Goal: Complete application form: Complete application form

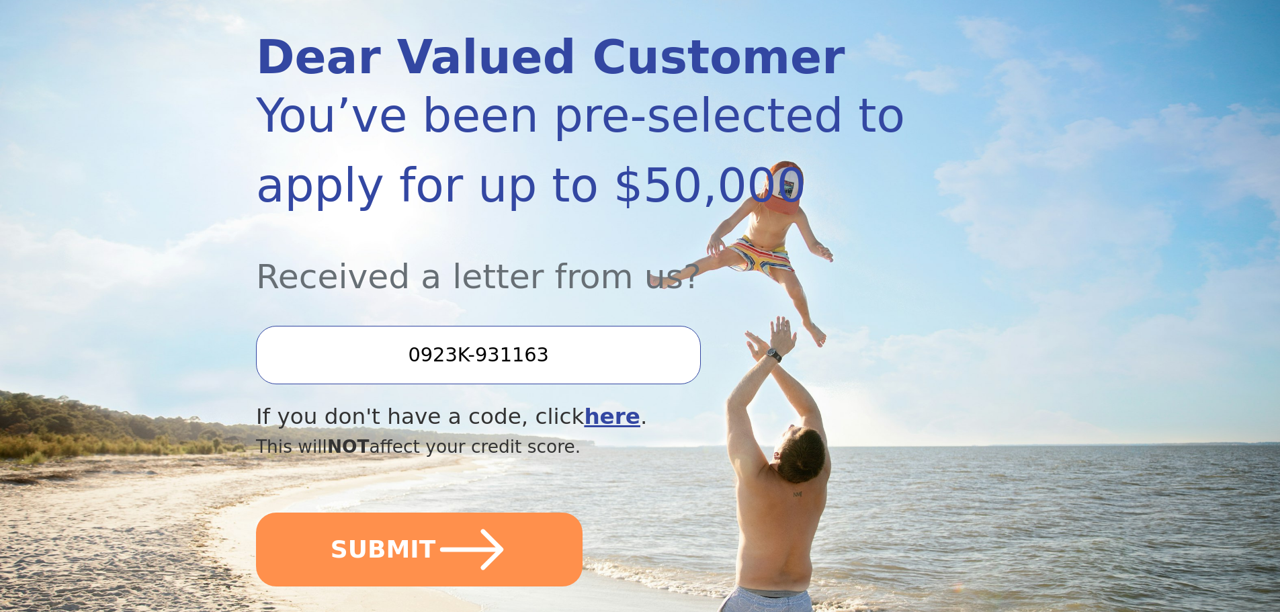
scroll to position [202, 0]
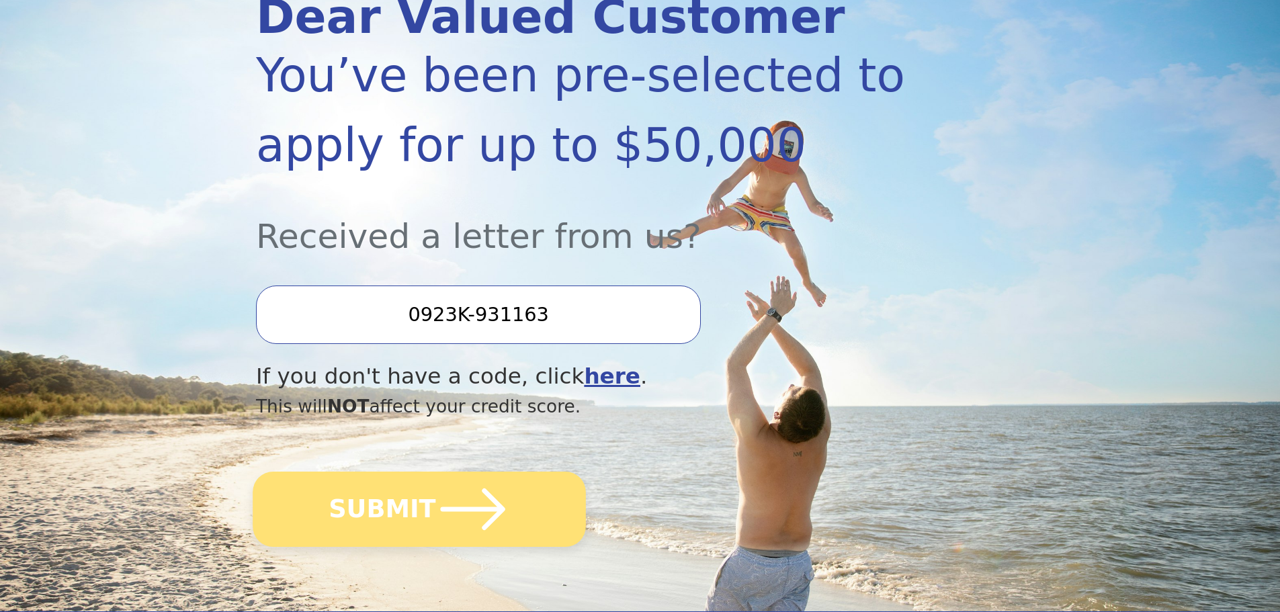
click at [389, 505] on button "SUBMIT" at bounding box center [419, 509] width 333 height 75
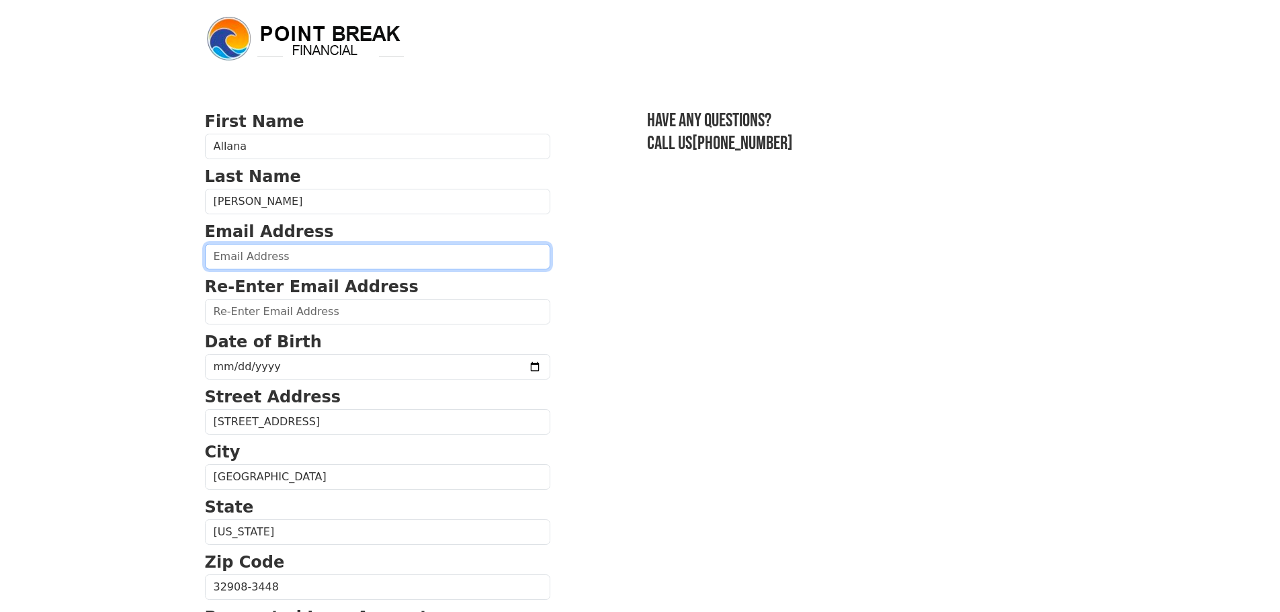
click at [438, 258] on input "email" at bounding box center [377, 257] width 345 height 26
type input "[EMAIL_ADDRESS][DOMAIN_NAME]"
type input "[PHONE_NUMBER]"
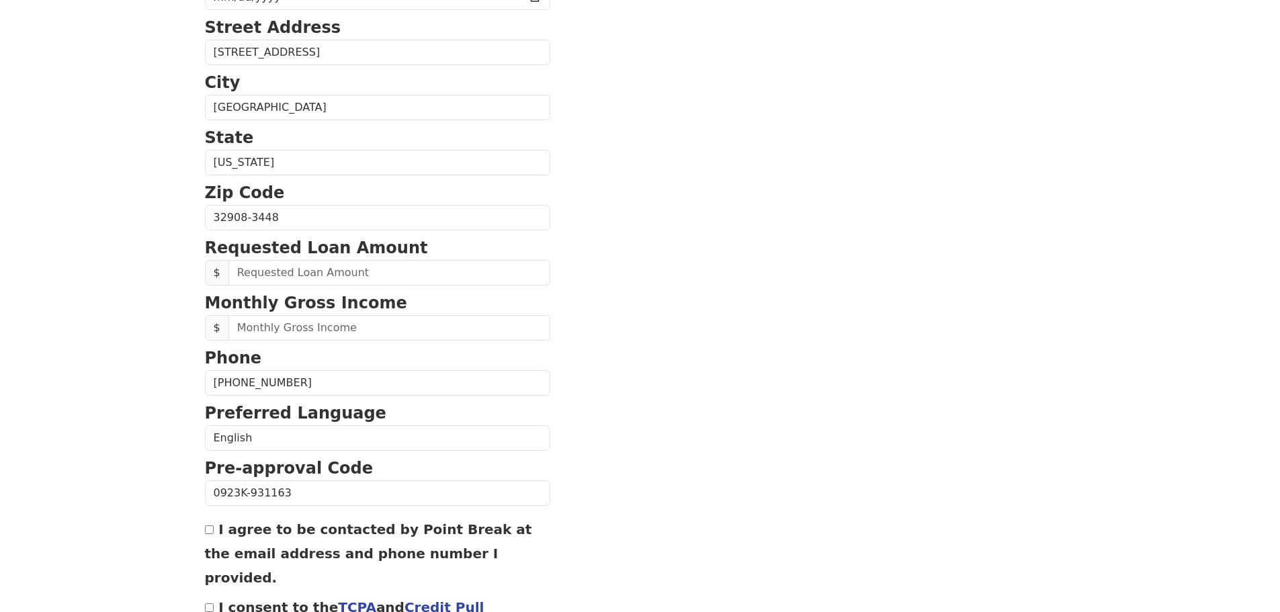
scroll to position [245, 0]
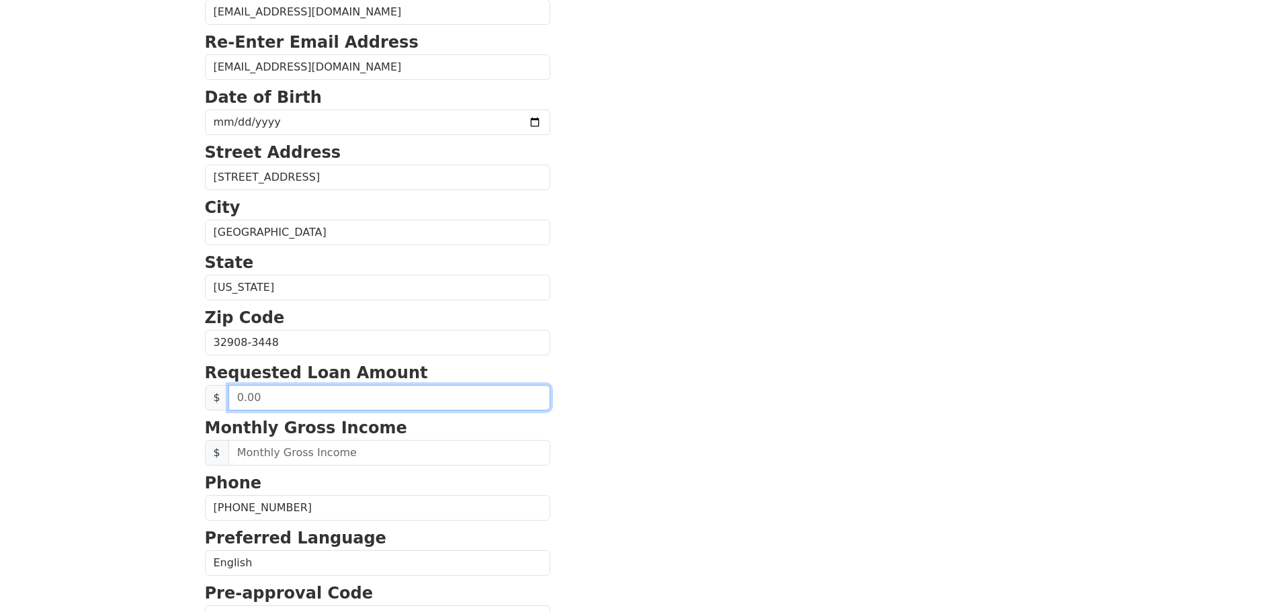
click at [348, 392] on input "text" at bounding box center [389, 398] width 322 height 26
type input "5,000.00"
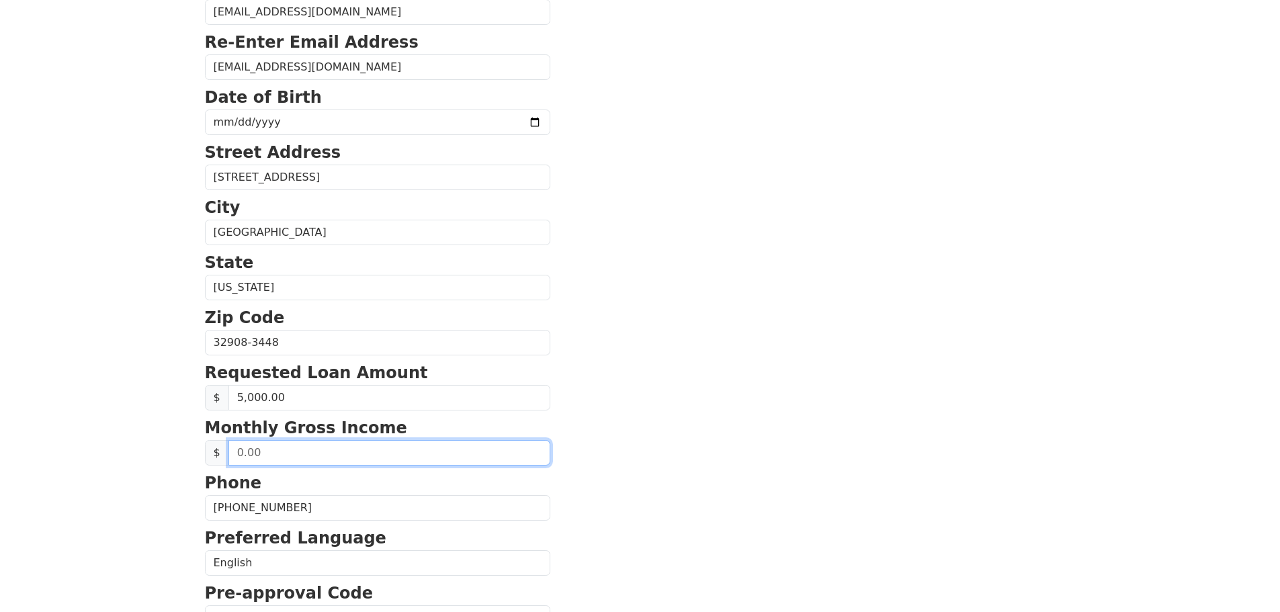
click at [363, 454] on input "text" at bounding box center [389, 453] width 322 height 26
type input "4,725.80"
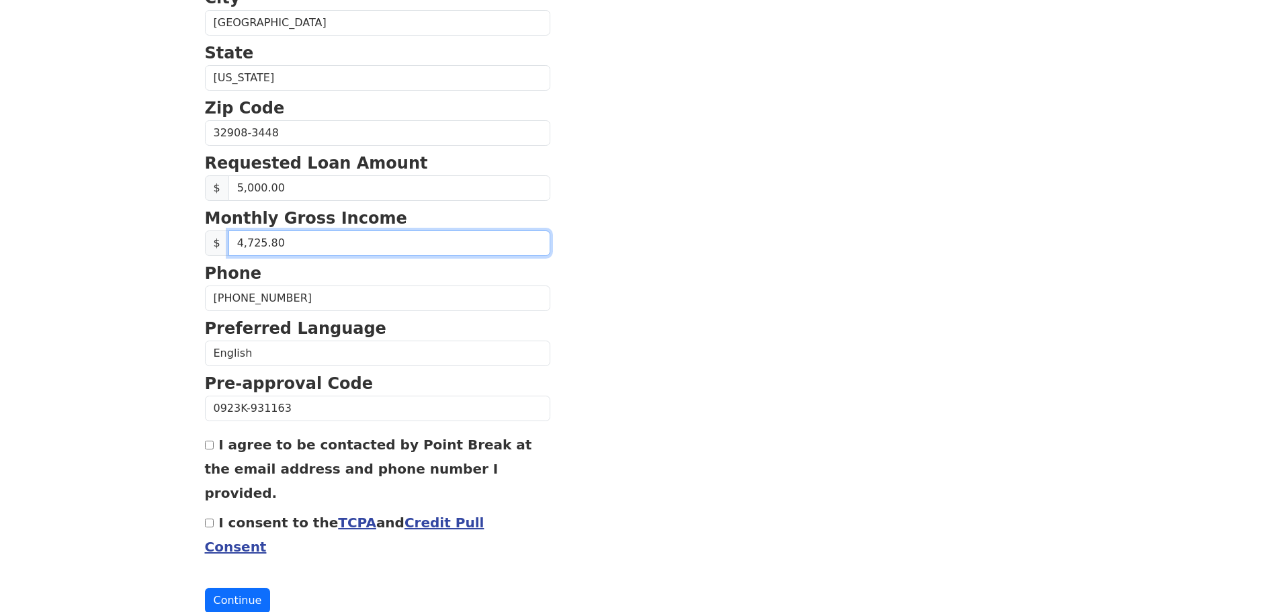
scroll to position [458, 0]
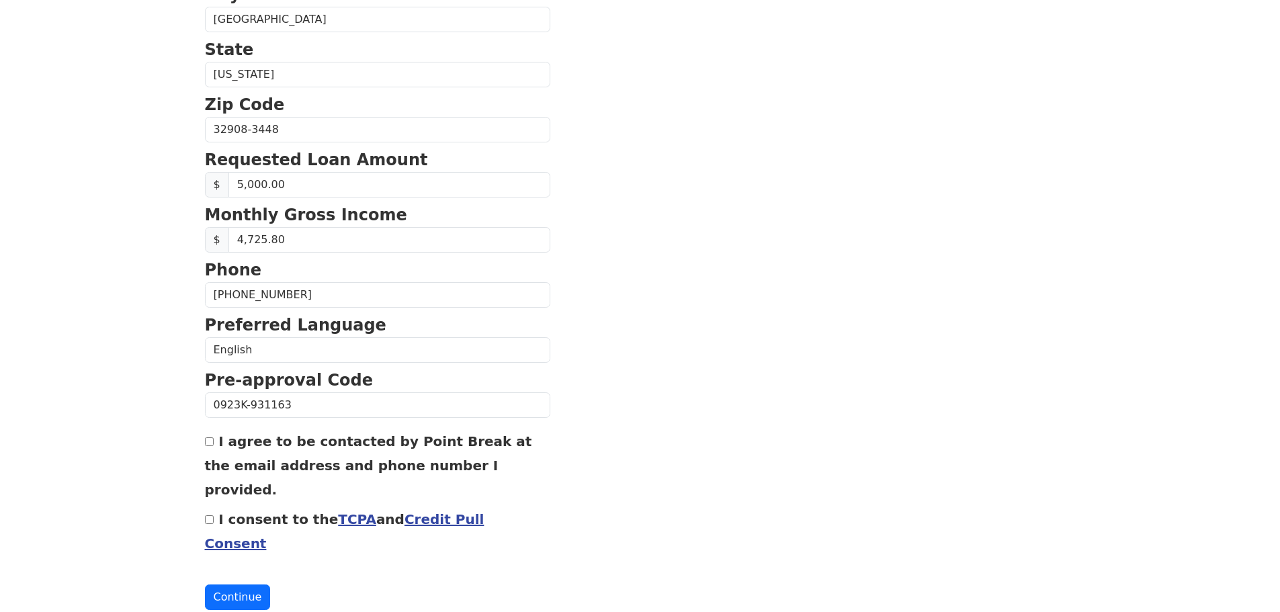
click at [209, 443] on input "I agree to be contacted by Point Break at the email address and phone number I …" at bounding box center [209, 441] width 9 height 9
checkbox input "true"
click at [206, 515] on input "I consent to the TCPA and Credit Pull Consent" at bounding box center [209, 519] width 9 height 9
checkbox input "true"
click at [226, 585] on button "Continue" at bounding box center [238, 598] width 66 height 26
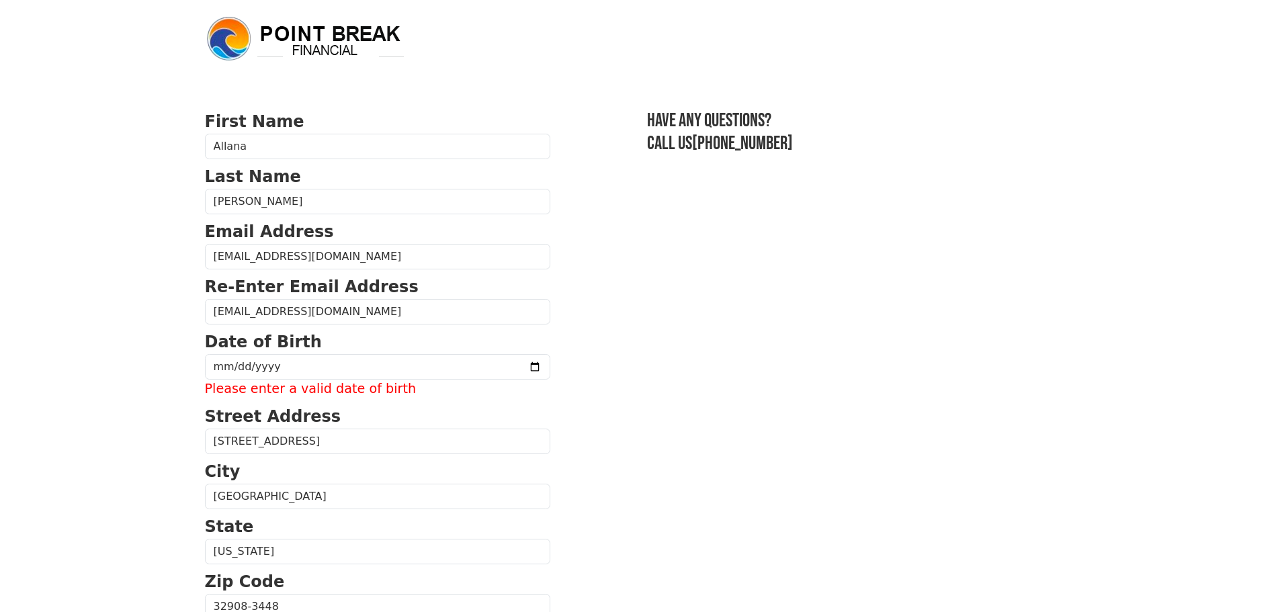
scroll to position [67, 0]
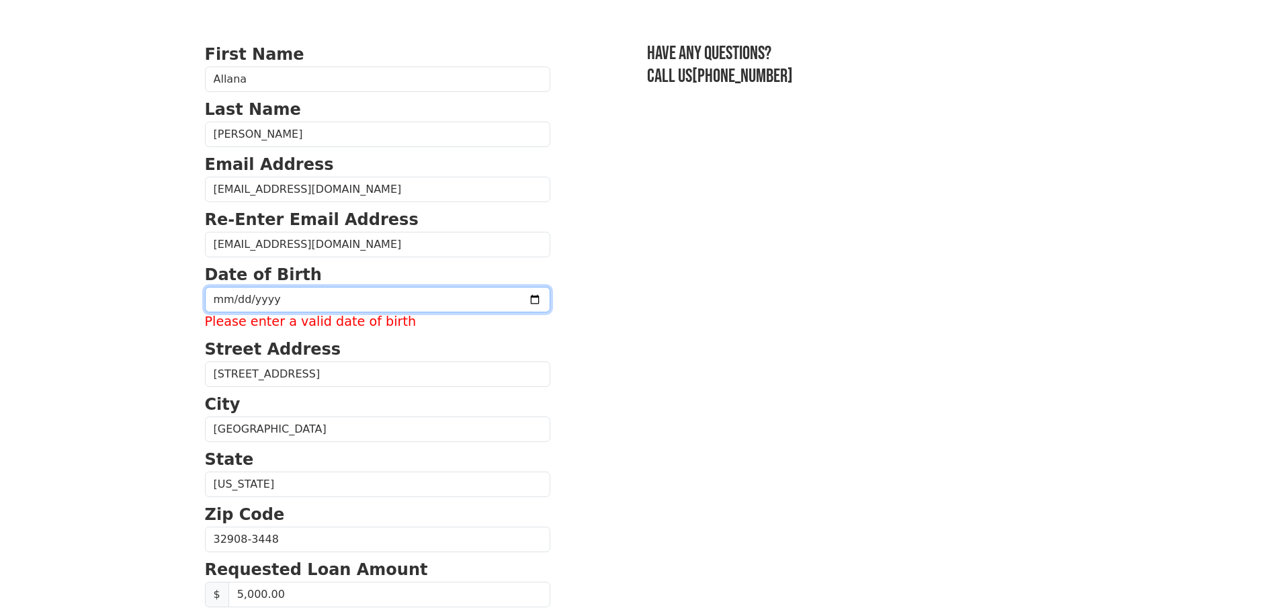
click at [214, 299] on input "date" at bounding box center [377, 300] width 345 height 26
type input "[DATE]"
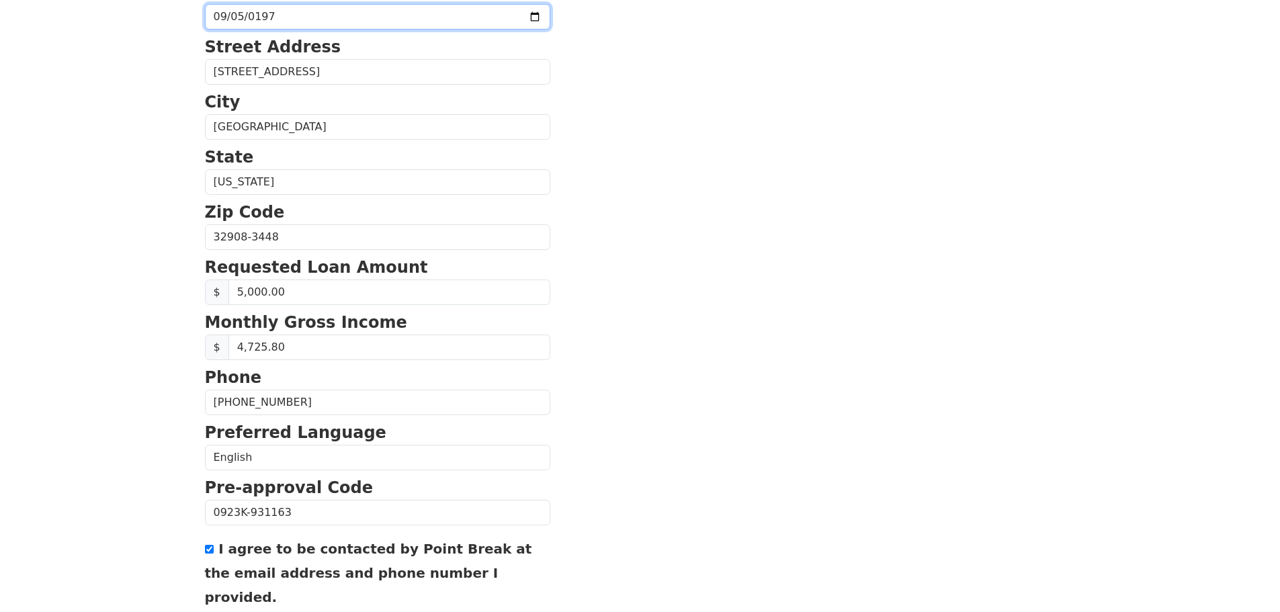
scroll to position [458, 0]
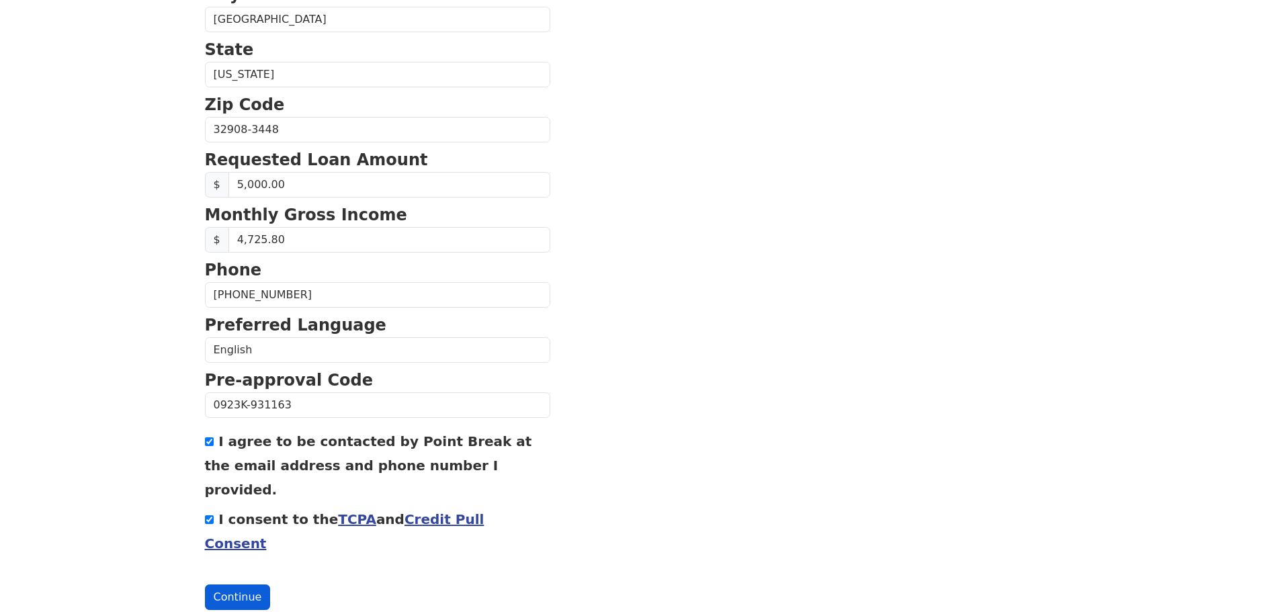
click at [243, 585] on button "Continue" at bounding box center [238, 598] width 66 height 26
